Goal: Book appointment/travel/reservation

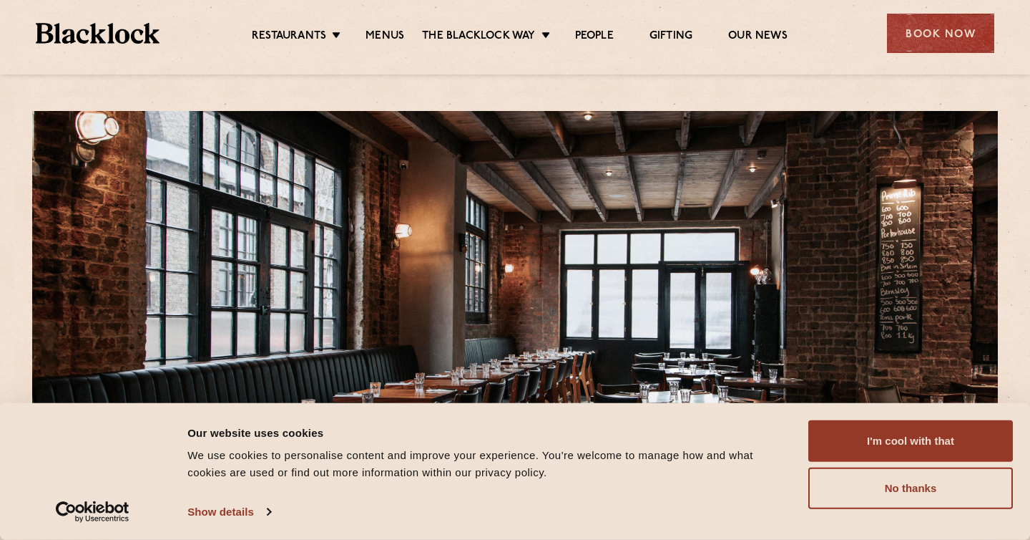
click at [393, 25] on ul "Restaurants [GEOGRAPHIC_DATA] [GEOGRAPHIC_DATA] [GEOGRAPHIC_DATA] [GEOGRAPHIC_D…" at bounding box center [520, 33] width 721 height 23
click at [390, 36] on link "Menus" at bounding box center [385, 37] width 39 height 16
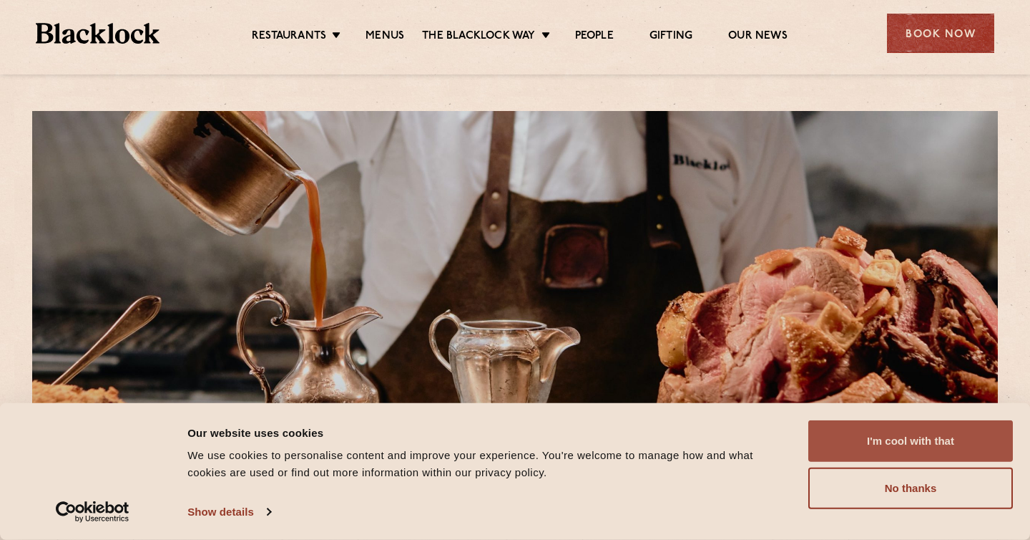
click at [930, 434] on button "I'm cool with that" at bounding box center [911, 441] width 205 height 42
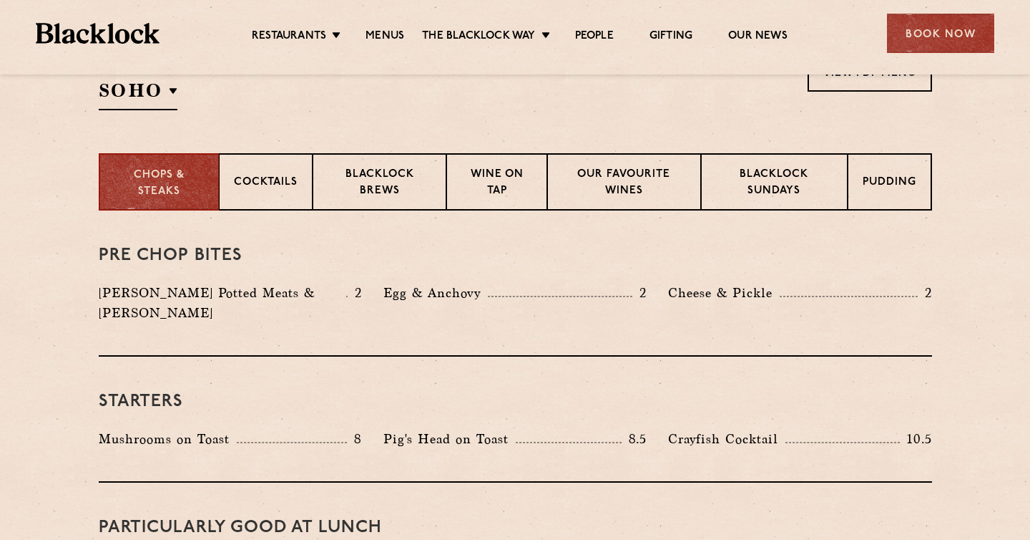
scroll to position [509, 0]
click at [782, 172] on p "Blacklock Sundays" at bounding box center [774, 184] width 116 height 34
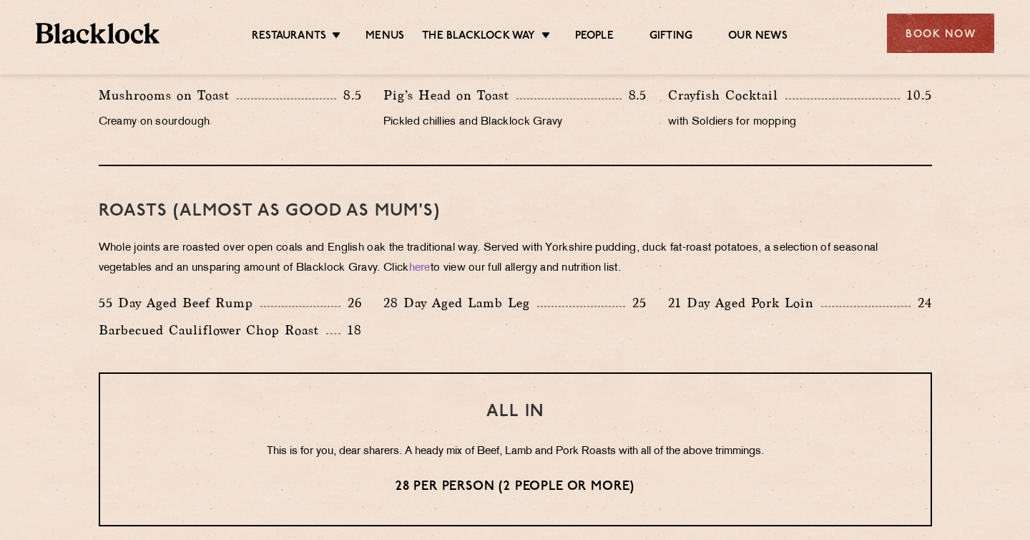
scroll to position [937, 0]
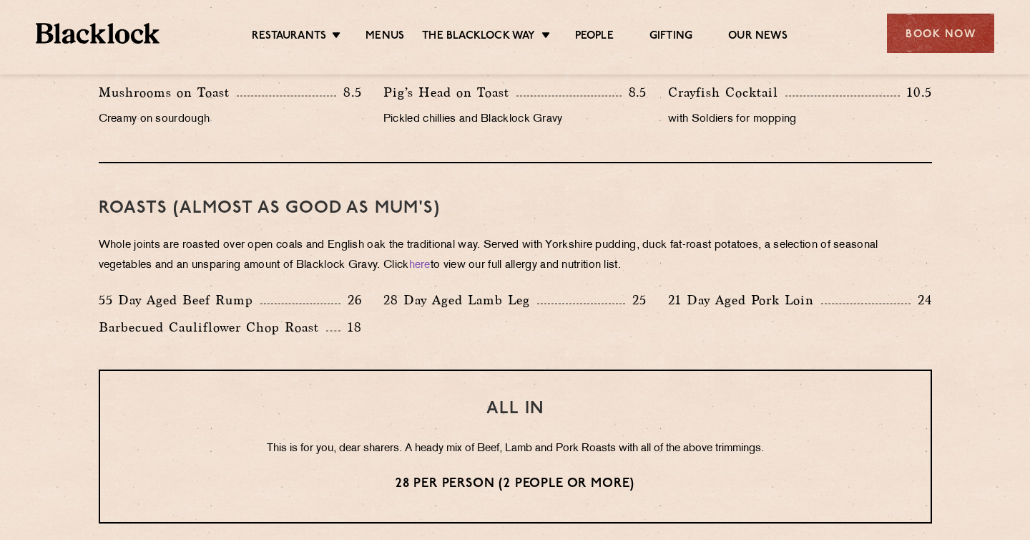
click at [304, 297] on div "55 Day Aged Beef Rump 26" at bounding box center [230, 300] width 263 height 20
click at [294, 323] on p "Barbecued Cauliflower Chop Roast" at bounding box center [213, 327] width 228 height 20
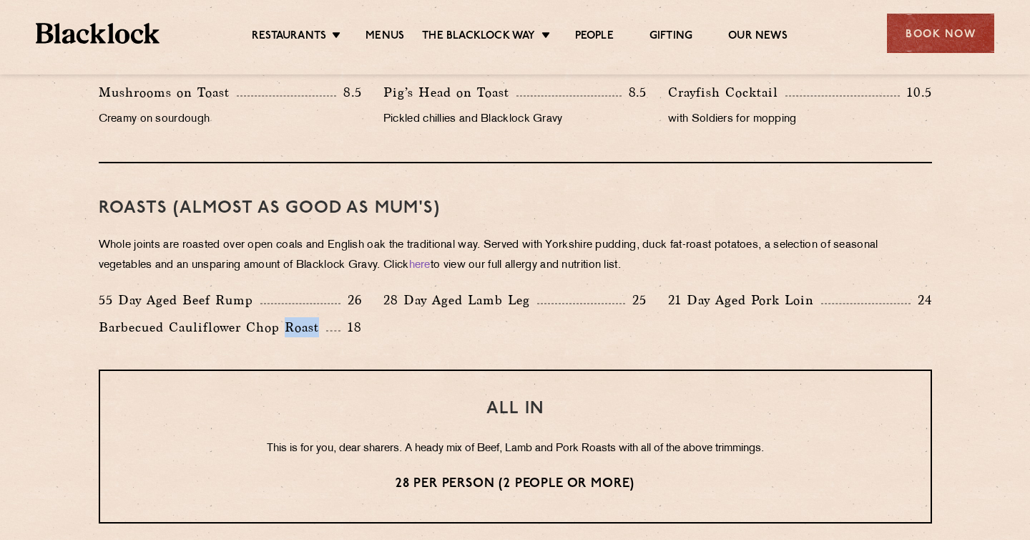
click at [294, 323] on p "Barbecued Cauliflower Chop Roast" at bounding box center [213, 327] width 228 height 20
click at [376, 346] on div "Roasts (Almost as good as Mum's) Whole joints are roasted over open coals and E…" at bounding box center [516, 266] width 834 height 206
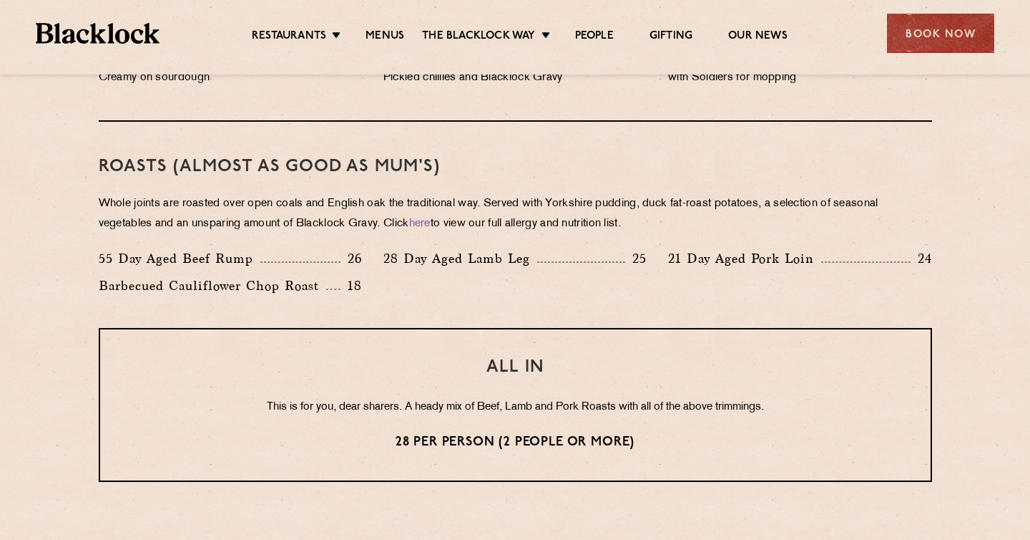
scroll to position [977, 0]
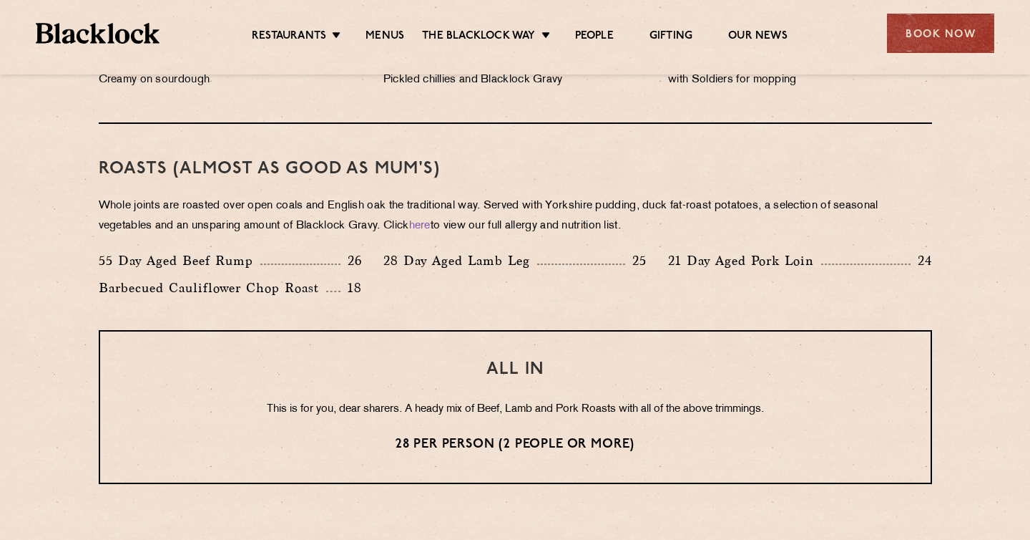
click at [273, 258] on div "55 Day Aged Beef Rump 26" at bounding box center [230, 260] width 263 height 20
click at [340, 411] on p "This is for you, dear sharers. A heady mix of Beef, Lamb and Pork Roasts with a…" at bounding box center [516, 409] width 774 height 19
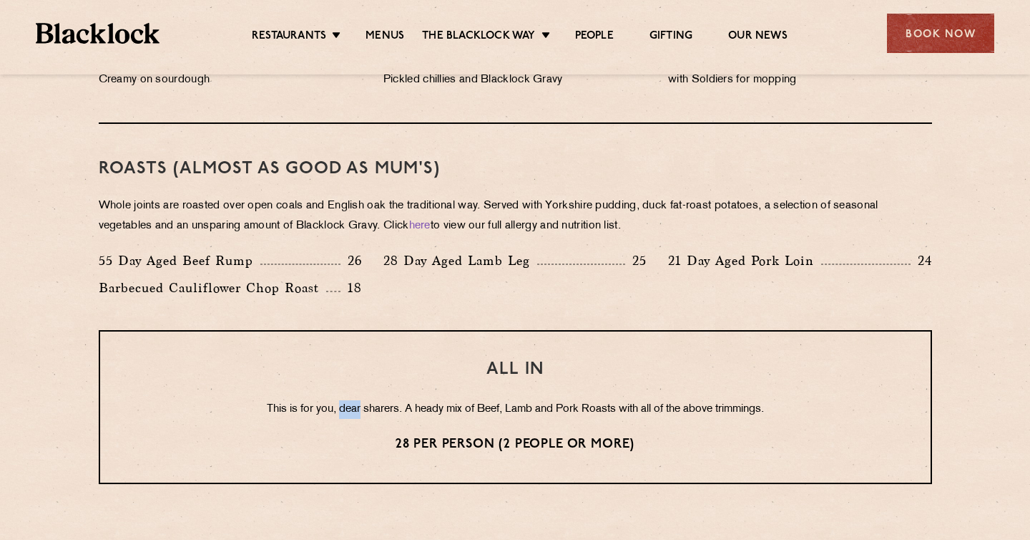
click at [340, 411] on p "This is for you, dear sharers. A heady mix of Beef, Lamb and Pork Roasts with a…" at bounding box center [516, 409] width 774 height 19
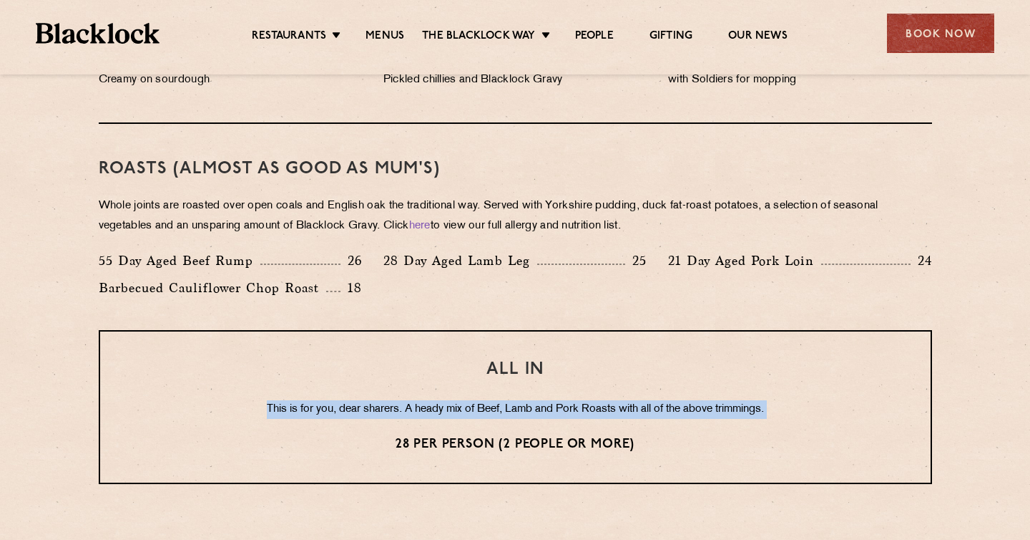
click at [428, 436] on p "28 per person (2 people or more)" at bounding box center [516, 444] width 774 height 19
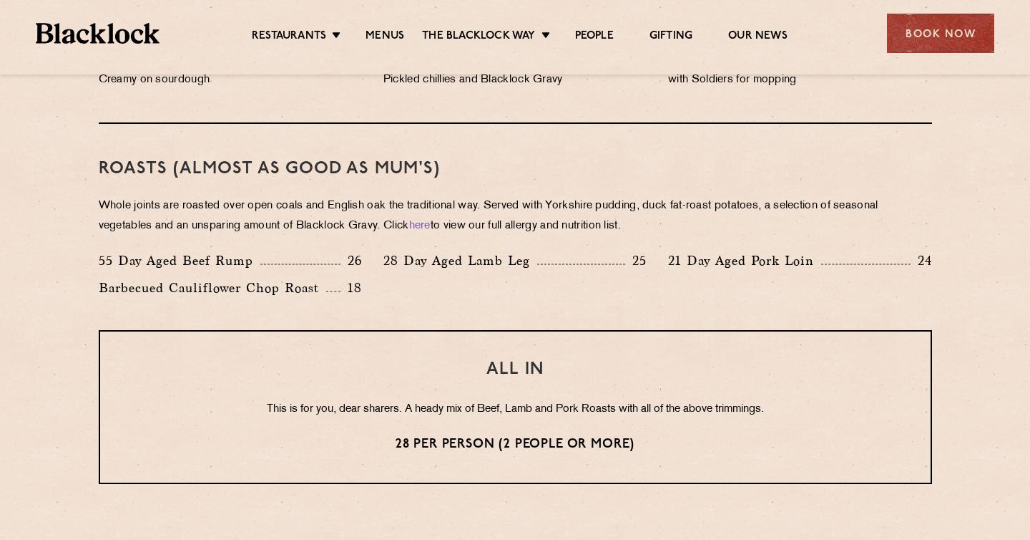
click at [431, 399] on div "ALL IN This is for you, dear sharers. A heady mix of Beef, Lamb and Pork Roasts…" at bounding box center [516, 407] width 834 height 154
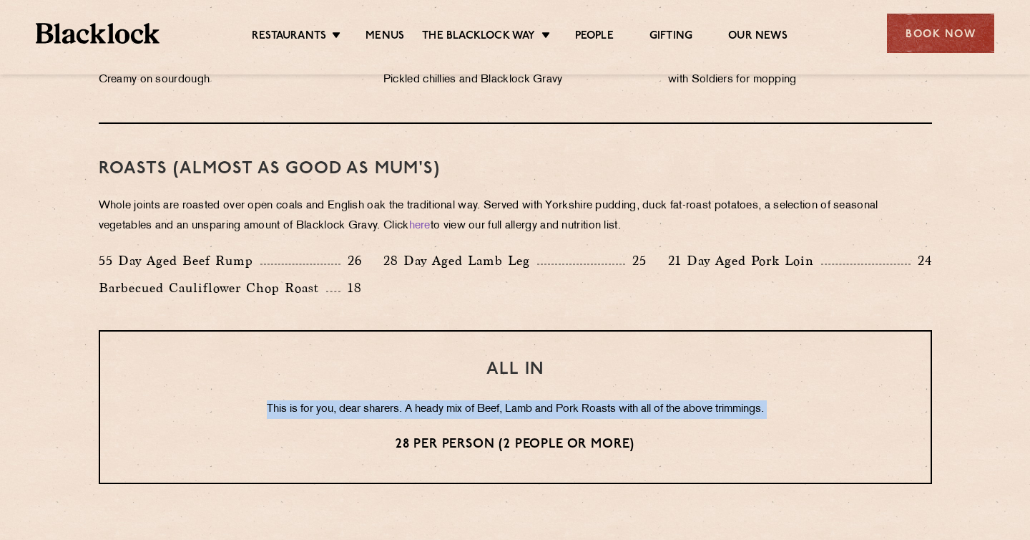
click at [426, 432] on div "ALL IN This is for you, dear sharers. A heady mix of Beef, Lamb and Pork Roasts…" at bounding box center [516, 407] width 834 height 154
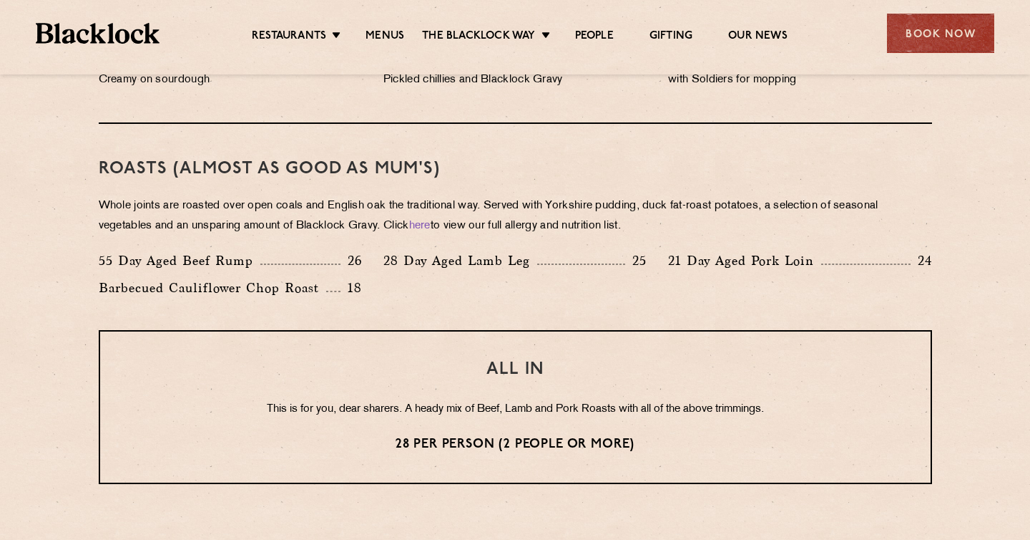
click at [426, 432] on div "ALL IN This is for you, dear sharers. A heady mix of Beef, Lamb and Pork Roasts…" at bounding box center [516, 407] width 834 height 154
click at [436, 411] on p "This is for you, dear sharers. A heady mix of Beef, Lamb and Pork Roasts with a…" at bounding box center [516, 409] width 774 height 19
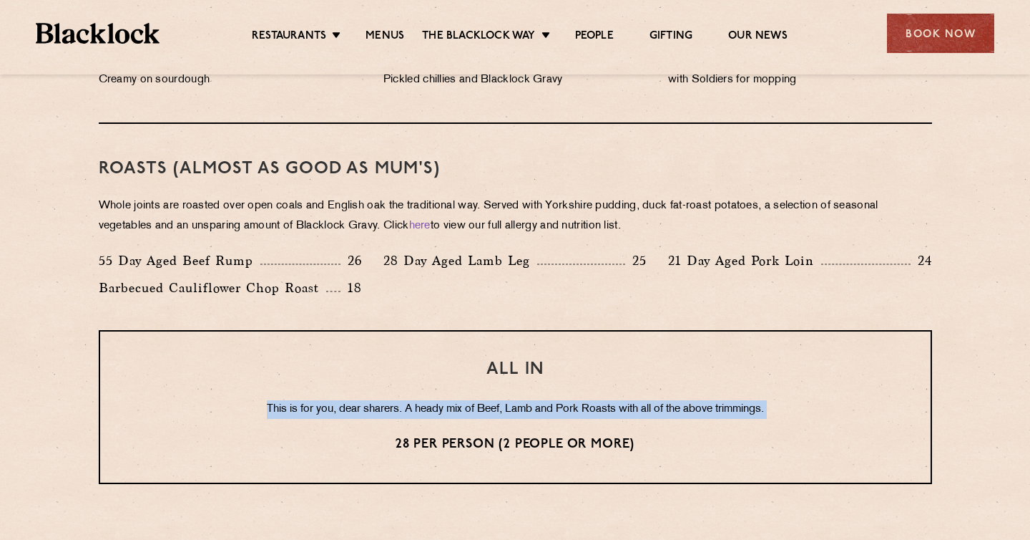
click at [437, 364] on h3 "ALL IN" at bounding box center [516, 369] width 774 height 19
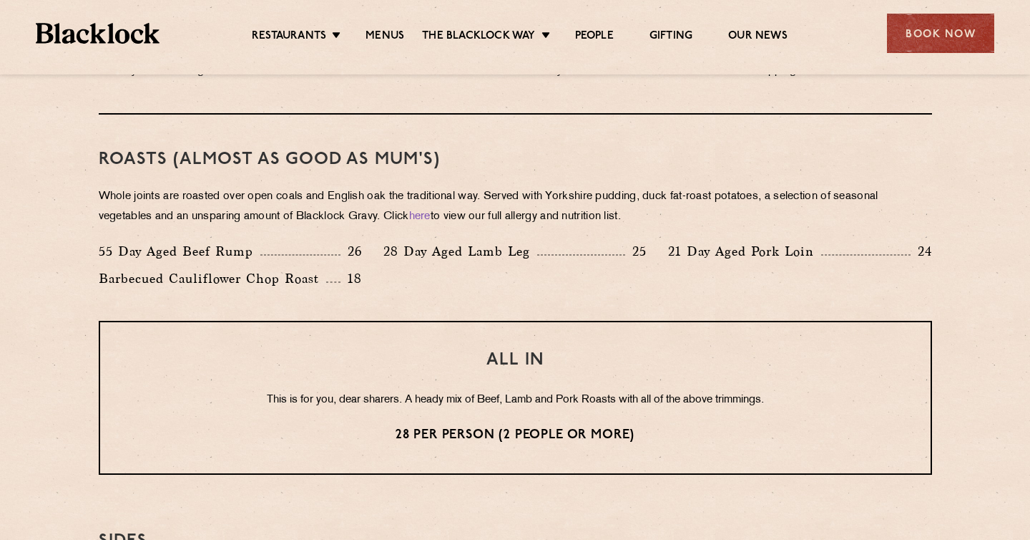
scroll to position [940, 0]
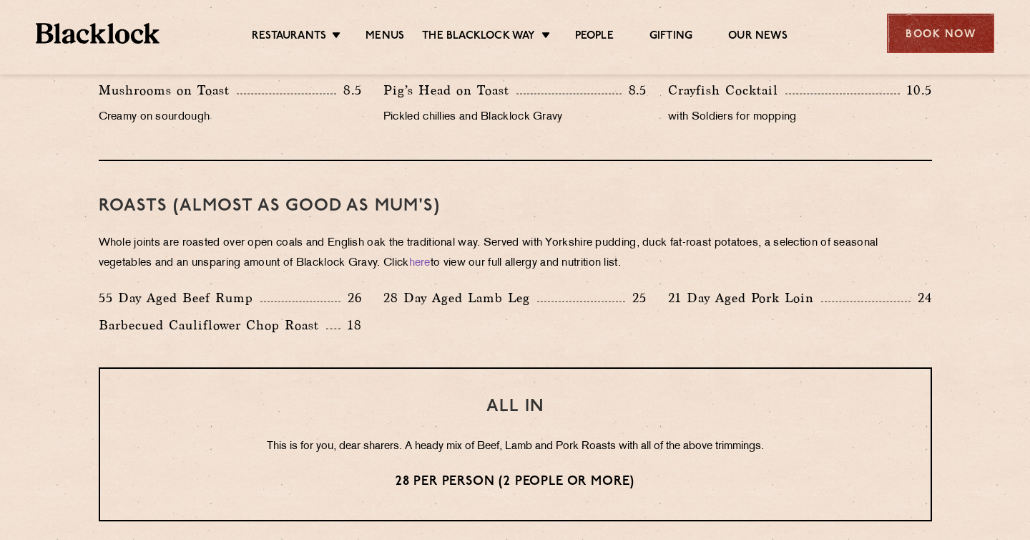
click at [950, 37] on div "Book Now" at bounding box center [940, 33] width 107 height 39
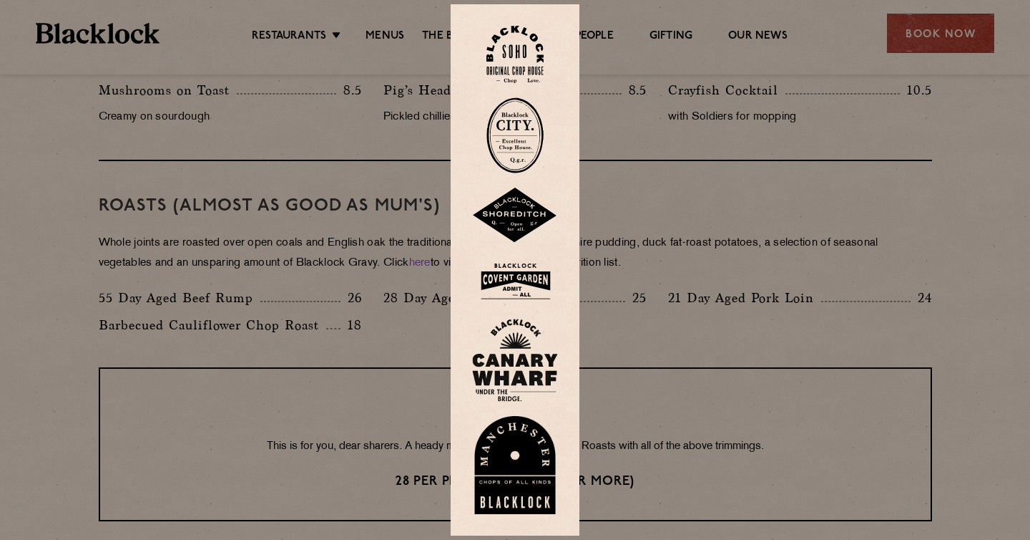
click at [517, 205] on img at bounding box center [515, 215] width 86 height 56
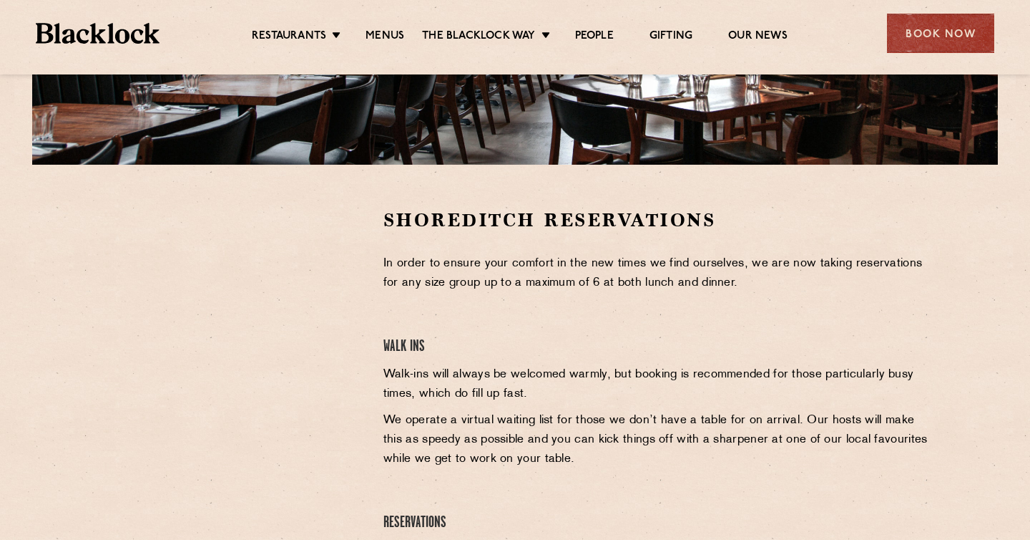
scroll to position [358, 0]
